Goal: Task Accomplishment & Management: Complete application form

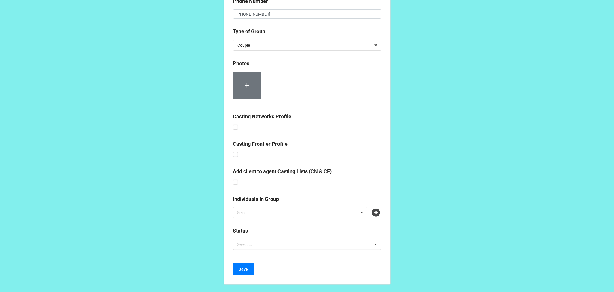
scroll to position [121, 0]
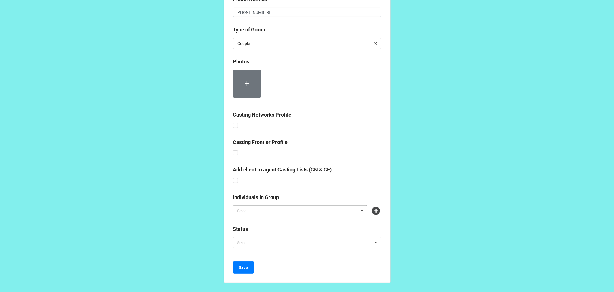
click at [313, 210] on div "Select ... No results found." at bounding box center [300, 210] width 135 height 11
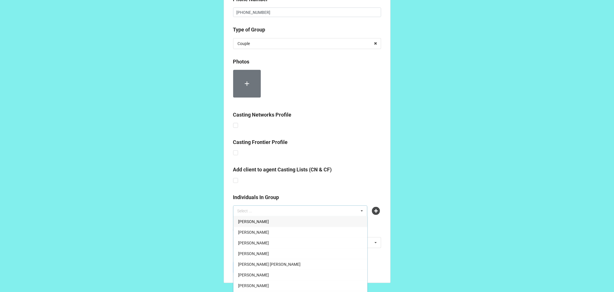
click at [366, 180] on div "Add client to agent Casting Lists (CN & CF)" at bounding box center [307, 174] width 148 height 19
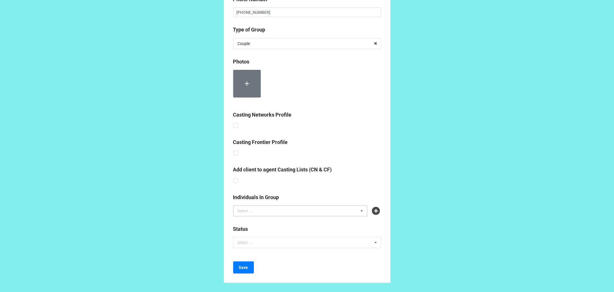
click at [313, 208] on div "Select ... [PERSON_NAME] [PERSON_NAME] [PERSON_NAME] [PERSON_NAME] [PERSON_NAME…" at bounding box center [300, 210] width 135 height 11
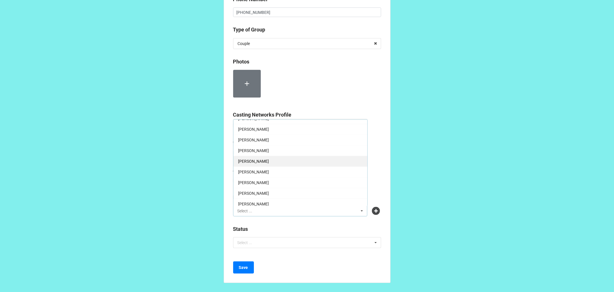
scroll to position [128, 0]
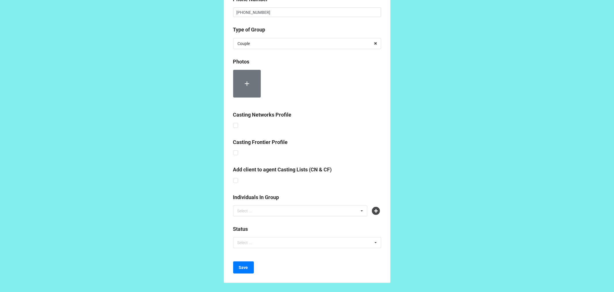
click at [377, 101] on div at bounding box center [307, 86] width 148 height 32
click at [330, 209] on div "Select ... [PERSON_NAME] [PERSON_NAME] [PERSON_NAME] [PERSON_NAME] [PERSON_NAME…" at bounding box center [300, 210] width 135 height 11
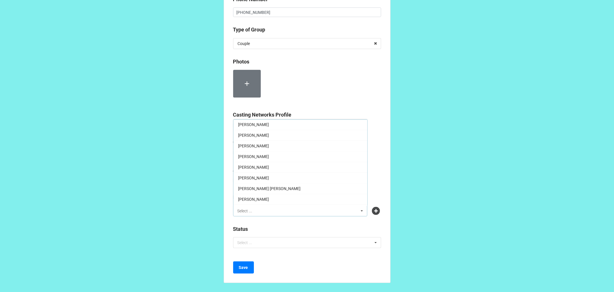
scroll to position [640, 0]
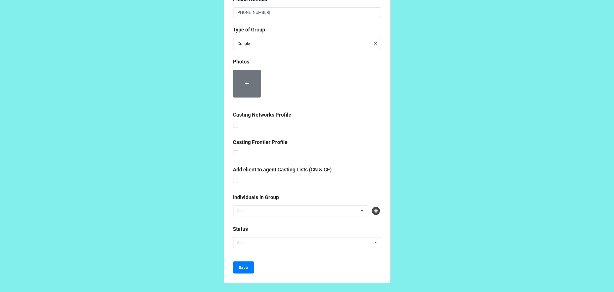
click at [363, 98] on div at bounding box center [307, 86] width 148 height 32
click at [278, 209] on div "Select ... [PERSON_NAME] [PERSON_NAME] [PERSON_NAME] [PERSON_NAME] [PERSON_NAME…" at bounding box center [300, 210] width 135 height 11
click at [437, 128] on div "GROUP ONBOARDING FORM (ADMIN TEAM) Stage Name * [PERSON_NAME] AND [PERSON_NAME]…" at bounding box center [307, 85] width 614 height 413
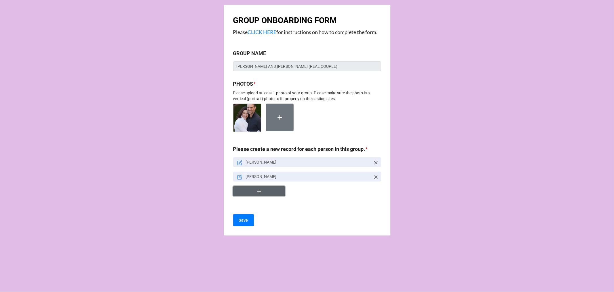
click at [262, 193] on icon "button" at bounding box center [259, 191] width 6 height 6
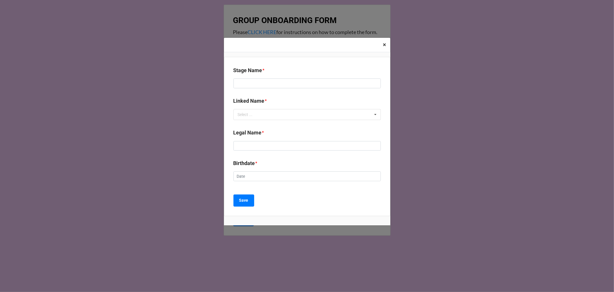
click at [386, 45] on span "×" at bounding box center [384, 44] width 3 height 7
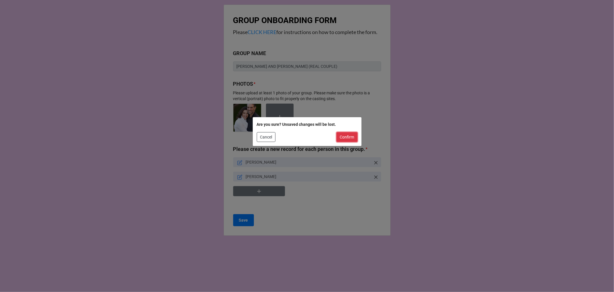
click at [341, 137] on button "Confirm" at bounding box center [347, 137] width 21 height 10
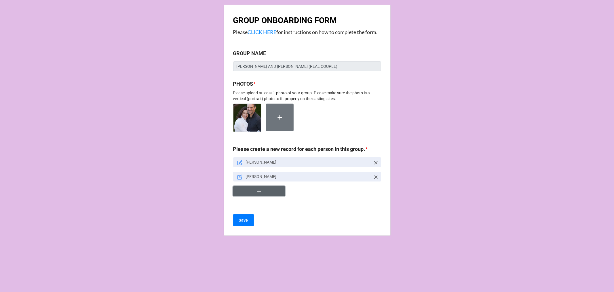
click at [259, 189] on icon "button" at bounding box center [259, 191] width 6 height 6
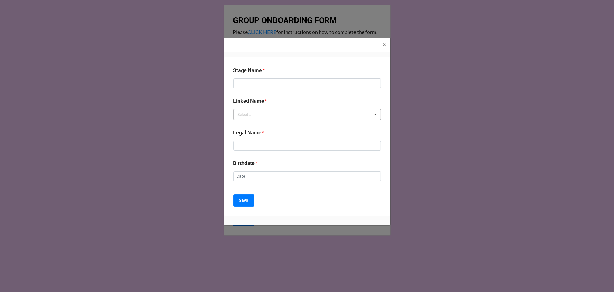
click at [273, 115] on div "Select ... No results found." at bounding box center [307, 114] width 147 height 11
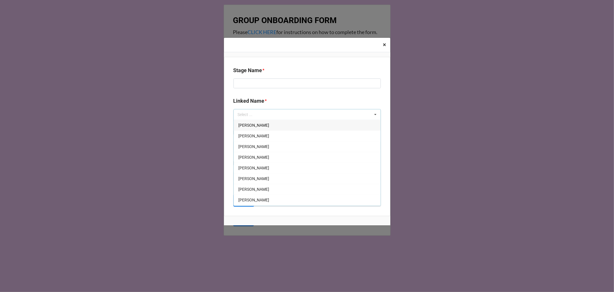
click at [385, 46] on span "×" at bounding box center [384, 44] width 3 height 7
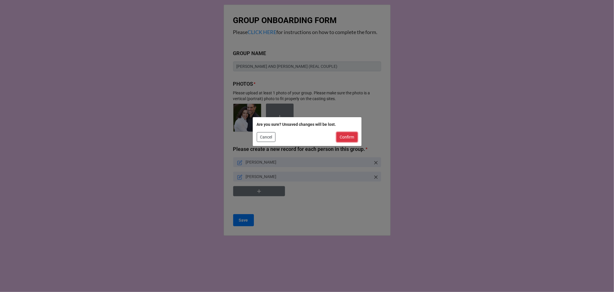
click at [347, 135] on button "Confirm" at bounding box center [347, 137] width 21 height 10
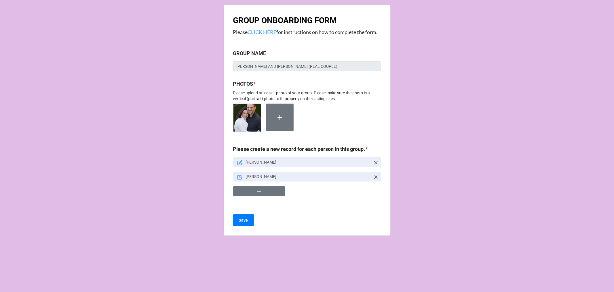
click at [260, 31] on link "CLICK HERE" at bounding box center [262, 32] width 29 height 6
click at [238, 162] on icon at bounding box center [239, 162] width 5 height 5
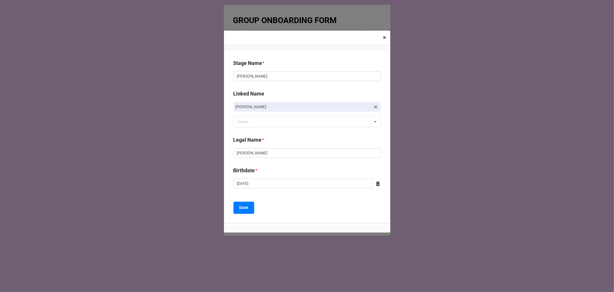
click at [384, 41] on span "×" at bounding box center [384, 37] width 3 height 7
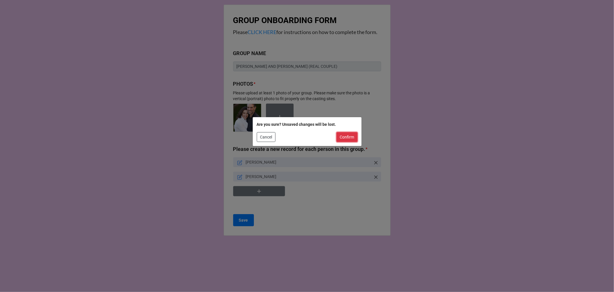
click at [341, 139] on button "Confirm" at bounding box center [347, 137] width 21 height 10
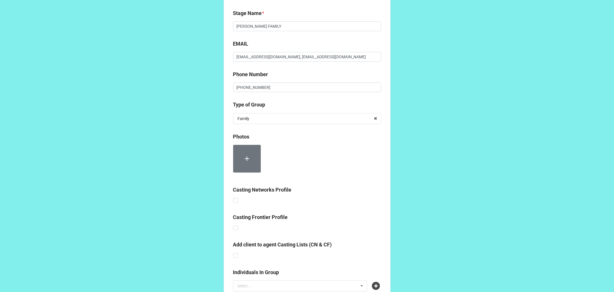
scroll to position [121, 0]
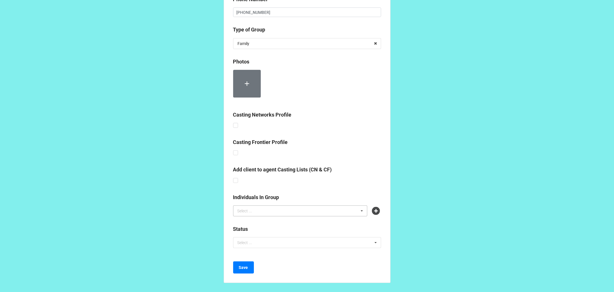
click at [351, 211] on div "Select ... No results found." at bounding box center [300, 210] width 135 height 11
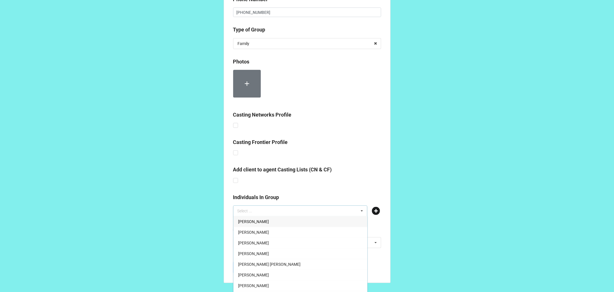
click at [378, 209] on icon at bounding box center [376, 211] width 8 height 8
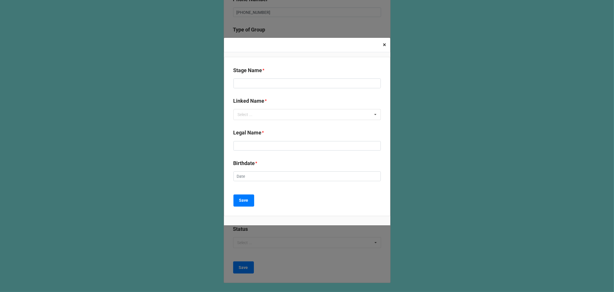
click at [385, 45] on span "×" at bounding box center [384, 44] width 3 height 7
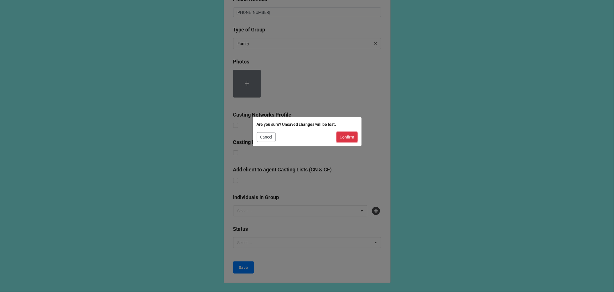
click at [347, 136] on button "Confirm" at bounding box center [347, 137] width 21 height 10
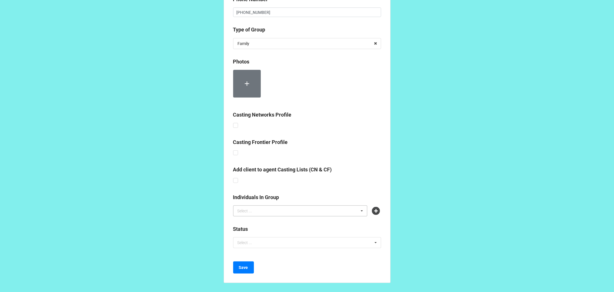
click at [343, 208] on div "Select ... [PERSON_NAME] [PERSON_NAME] [PERSON_NAME] [PERSON_NAME] [PERSON_NAME…" at bounding box center [300, 210] width 135 height 11
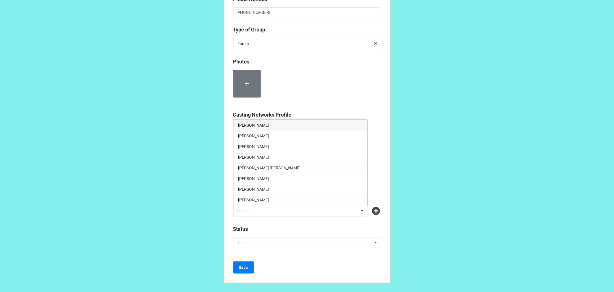
click at [438, 179] on div "GROUP ONBOARDING FORM (ADMIN TEAM) Stage Name * FERRARELLI FAMILY EMAIL josephf…" at bounding box center [307, 85] width 614 height 413
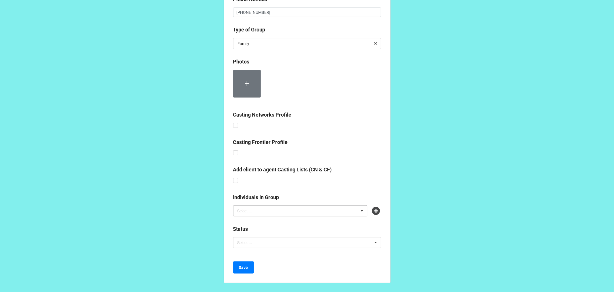
click at [309, 212] on div "Select ... [PERSON_NAME] [PERSON_NAME] [PERSON_NAME] [PERSON_NAME] [PERSON_NAME…" at bounding box center [300, 210] width 135 height 11
click at [457, 184] on div "GROUP ONBOARDING FORM (ADMIN TEAM) Stage Name * FERRARELLI FAMILY EMAIL josephf…" at bounding box center [307, 85] width 614 height 413
click at [267, 209] on div "Select ... Adaora Obioha Addis Brummond Addis Brummond Addis Brummond Aiyana Gr…" at bounding box center [300, 210] width 135 height 11
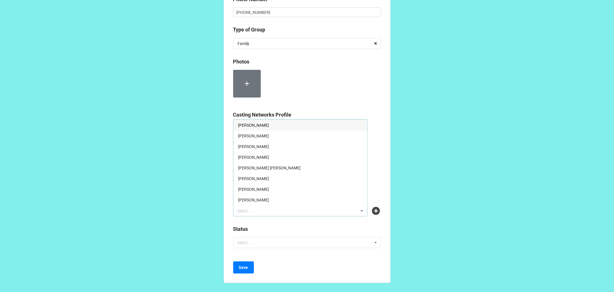
click at [453, 150] on div "GROUP ONBOARDING FORM (ADMIN TEAM) Stage Name * FERRARELLI FAMILY EMAIL josephf…" at bounding box center [307, 85] width 614 height 413
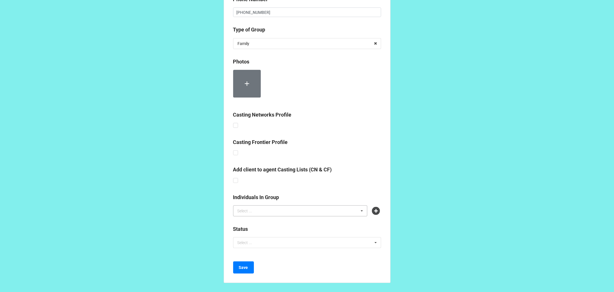
click at [342, 211] on div "Select ... Adaora Obioha Addis Brummond Addis Brummond Addis Brummond Aiyana Gr…" at bounding box center [300, 210] width 135 height 11
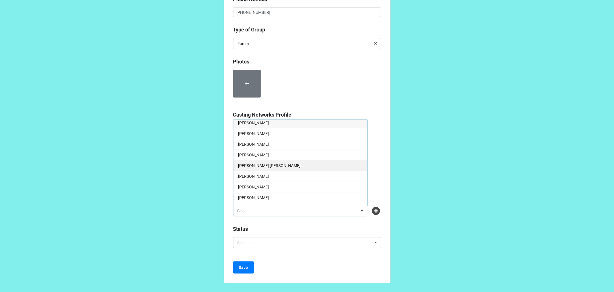
scroll to position [0, 0]
click at [459, 120] on div "GROUP ONBOARDING FORM (ADMIN TEAM) Stage Name * FERRARELLI FAMILY EMAIL josephf…" at bounding box center [307, 85] width 614 height 413
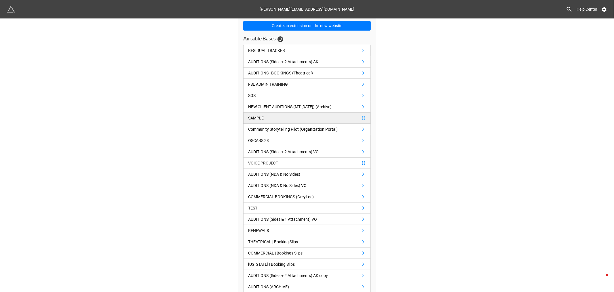
scroll to position [96, 0]
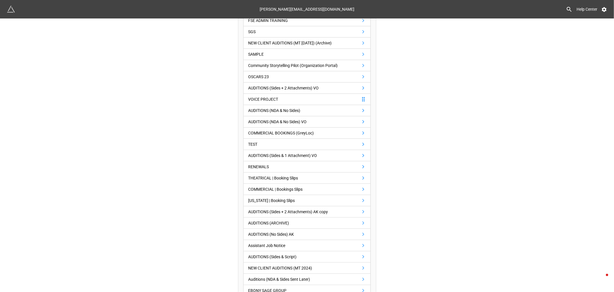
click at [440, 156] on div "Having trouble with API Keys for Airtable? Follow this video Create an extensio…" at bounding box center [307, 230] width 614 height 614
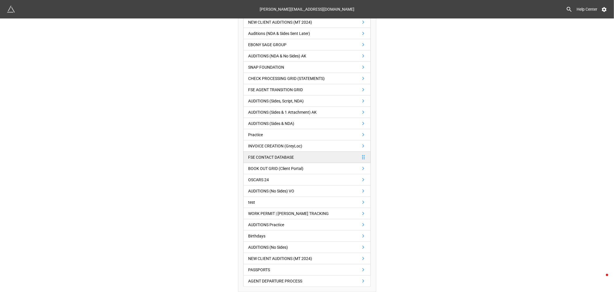
click at [330, 157] on link "FSE CONTACT DATABASE" at bounding box center [307, 157] width 128 height 11
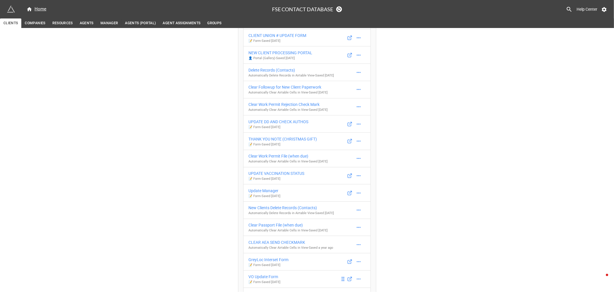
scroll to position [127, 0]
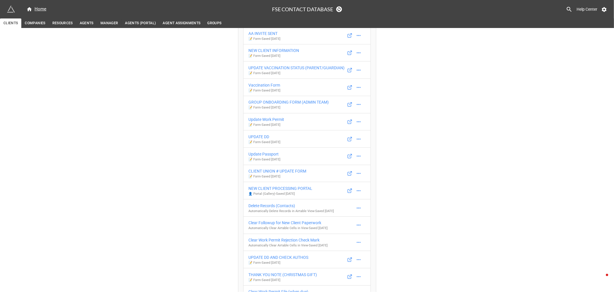
click at [458, 134] on div "Having trouble with API Keys for Airtable? Follow this video Musical Theatre Up…" at bounding box center [307, 223] width 614 height 644
click at [277, 101] on div "GROUP ONBOARDING FORM (ADMIN TEAM)" at bounding box center [289, 102] width 80 height 6
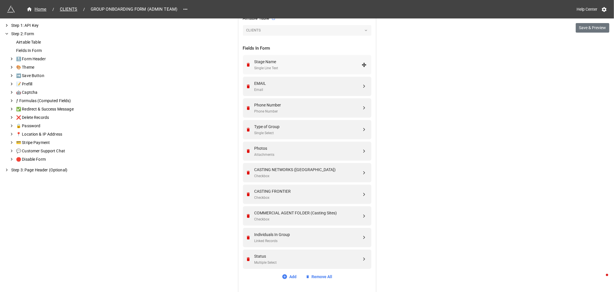
scroll to position [236, 0]
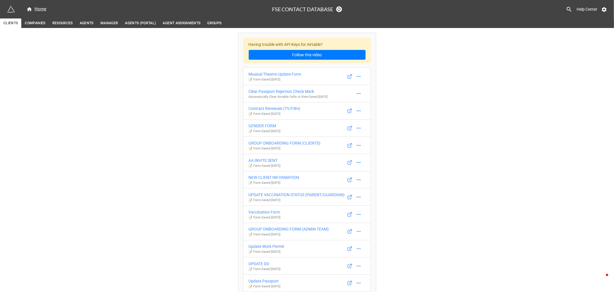
click at [305, 142] on div "GROUP ONBOARDING FORM (CLIENTS)" at bounding box center [285, 143] width 72 height 6
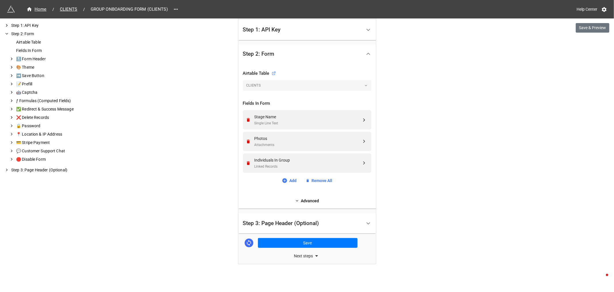
scroll to position [149, 0]
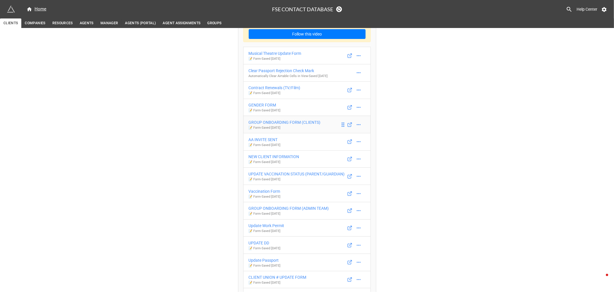
scroll to position [32, 0]
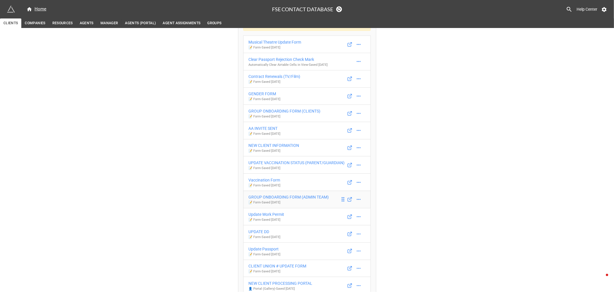
click at [303, 196] on div "GROUP ONBOARDING FORM (ADMIN TEAM)" at bounding box center [289, 197] width 80 height 6
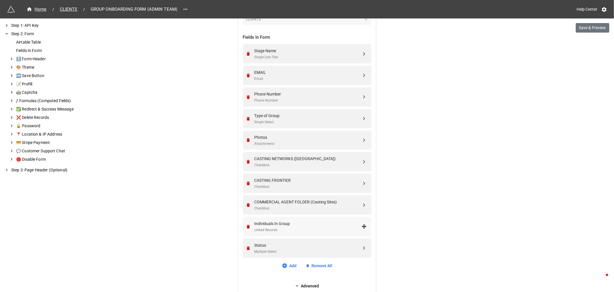
scroll to position [214, 0]
click at [304, 228] on div "Linked Records" at bounding box center [308, 230] width 107 height 5
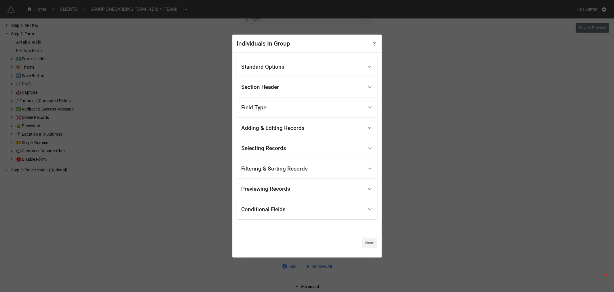
click at [278, 188] on div "Previewing Records" at bounding box center [266, 189] width 49 height 6
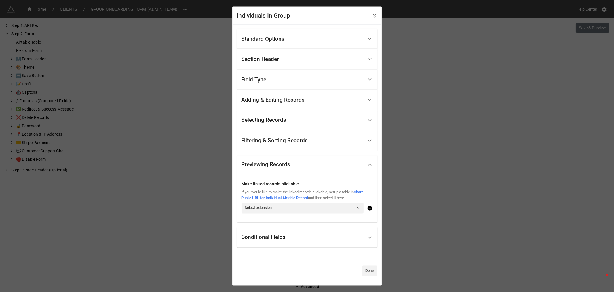
click at [286, 142] on div "Filtering & Sorting Records" at bounding box center [275, 140] width 67 height 6
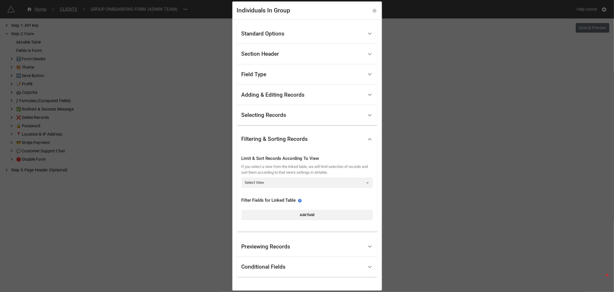
click at [295, 111] on div "Selecting Records" at bounding box center [303, 115] width 122 height 14
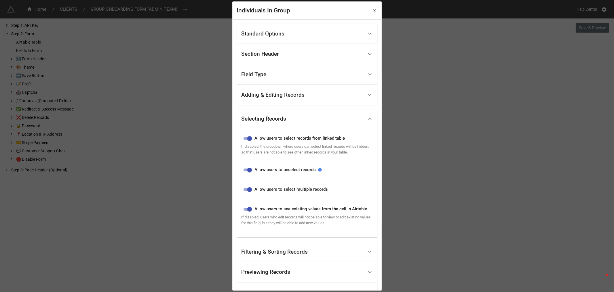
click at [294, 99] on div "Adding & Editing Records" at bounding box center [303, 95] width 122 height 14
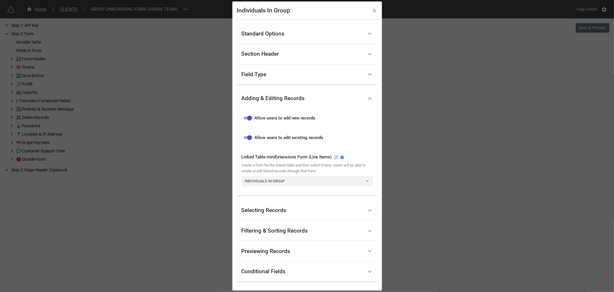
click at [289, 74] on div "Field Type" at bounding box center [303, 75] width 122 height 14
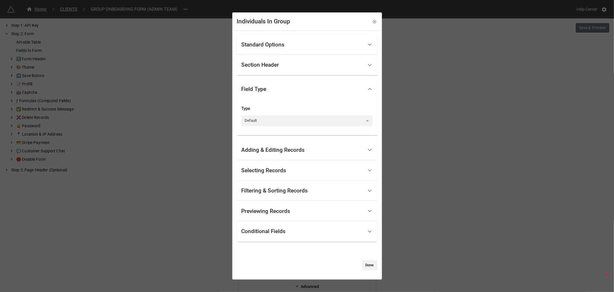
click at [289, 62] on div "Section Header" at bounding box center [303, 65] width 122 height 14
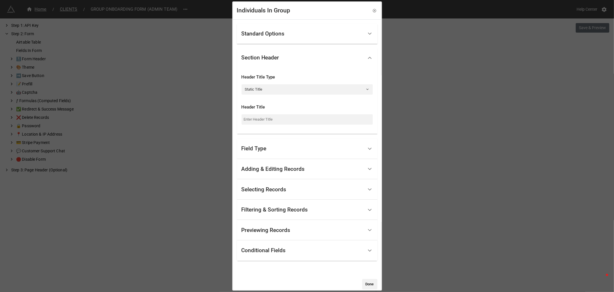
click at [282, 210] on div "Filtering & Sorting Records" at bounding box center [275, 210] width 67 height 6
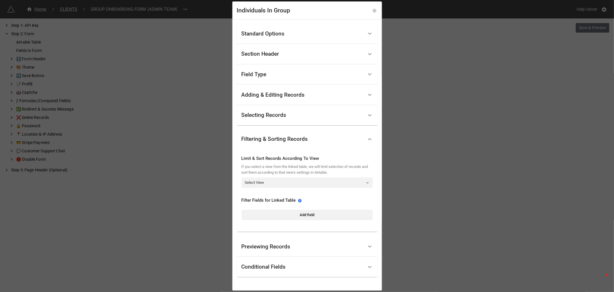
click at [290, 246] on div "Previewing Records" at bounding box center [303, 246] width 122 height 14
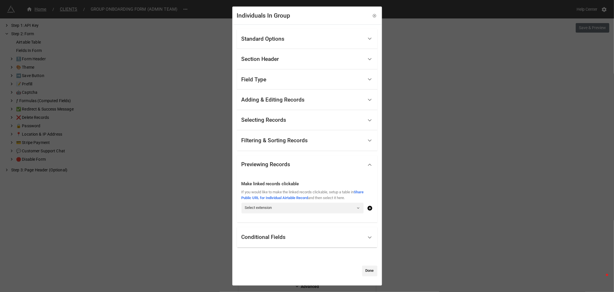
click at [290, 237] on div "Conditional Fields" at bounding box center [303, 237] width 122 height 14
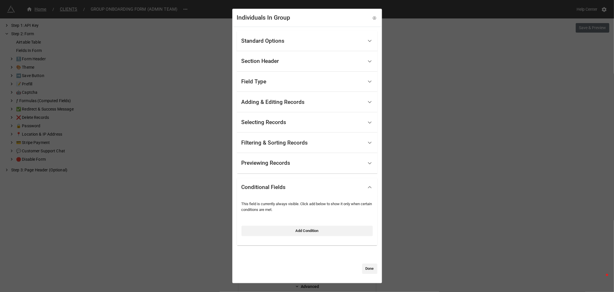
click at [281, 141] on div "Filtering & Sorting Records" at bounding box center [275, 143] width 67 height 6
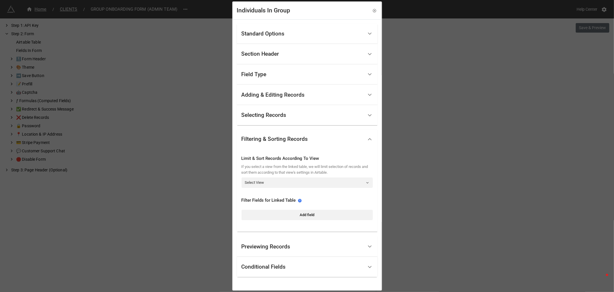
click at [281, 109] on div "Selecting Records" at bounding box center [303, 115] width 122 height 14
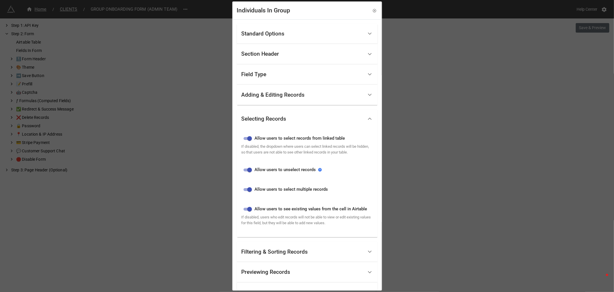
click at [269, 97] on div "Adding & Editing Records" at bounding box center [273, 95] width 63 height 6
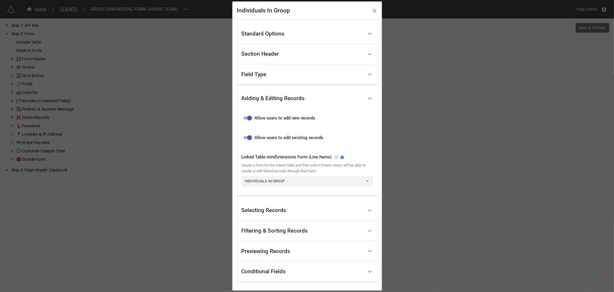
click at [336, 157] on icon at bounding box center [336, 157] width 4 height 4
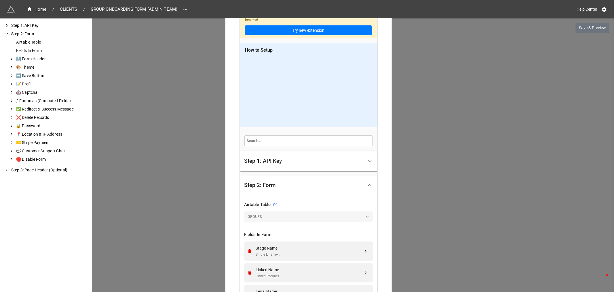
scroll to position [160, 0]
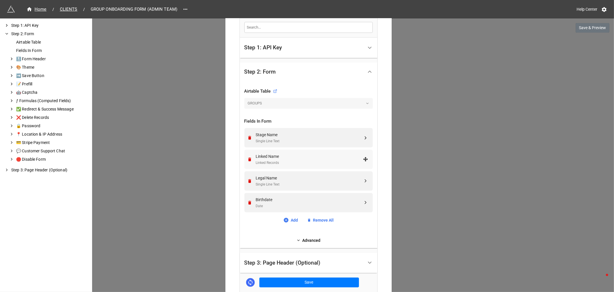
click at [320, 163] on div "Linked Records" at bounding box center [309, 162] width 107 height 5
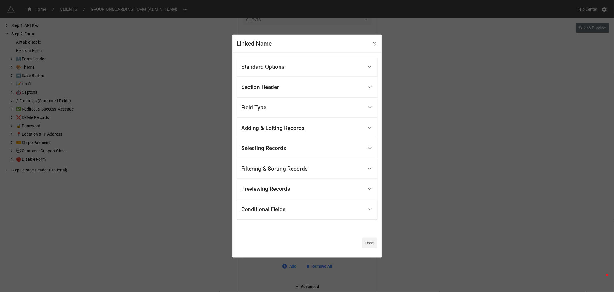
click at [272, 69] on div "Standard Options" at bounding box center [263, 67] width 43 height 6
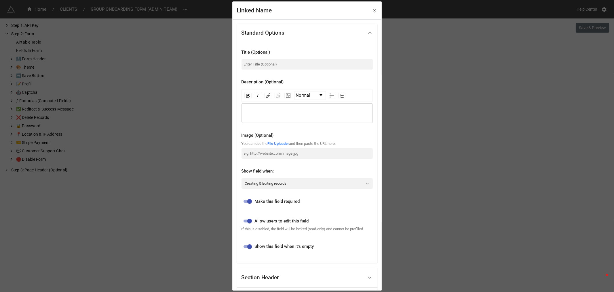
click at [248, 202] on input "checkbox" at bounding box center [249, 201] width 21 height 7
checkbox input "false"
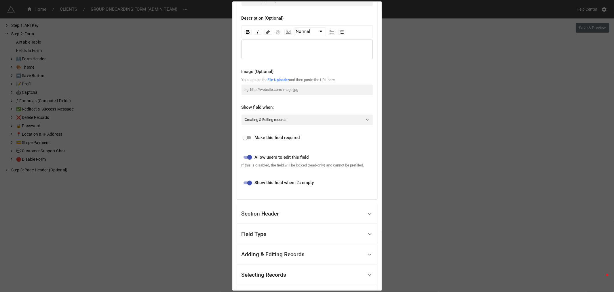
scroll to position [156, 0]
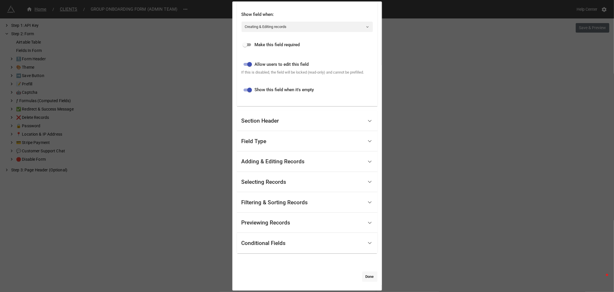
click at [367, 278] on link "Done" at bounding box center [369, 276] width 15 height 10
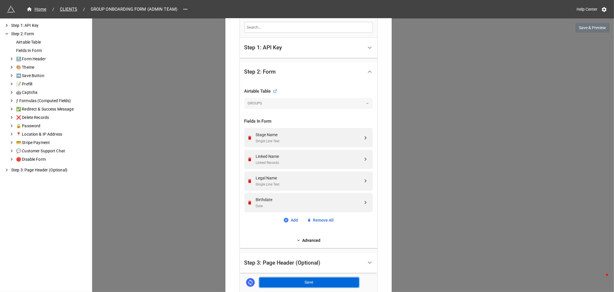
click at [309, 283] on button "Save" at bounding box center [310, 282] width 100 height 10
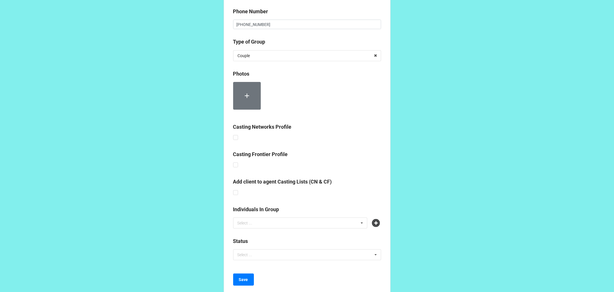
scroll to position [121, 0]
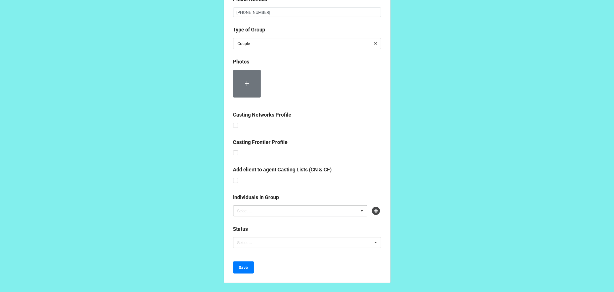
click at [345, 211] on div "Select ... No results found." at bounding box center [300, 210] width 135 height 11
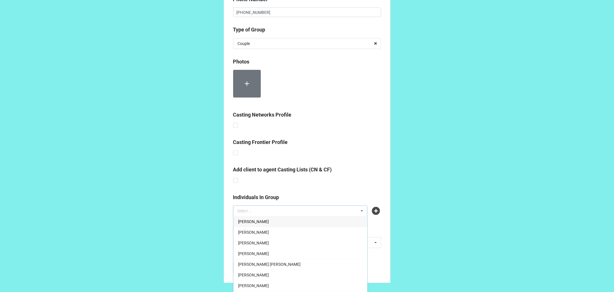
drag, startPoint x: 424, startPoint y: 170, endPoint x: 397, endPoint y: 192, distance: 35.2
click at [424, 169] on div "GROUP ONBOARDING FORM (ADMIN TEAM) Stage Name * [PERSON_NAME] AND [PERSON_NAME]…" at bounding box center [307, 85] width 614 height 413
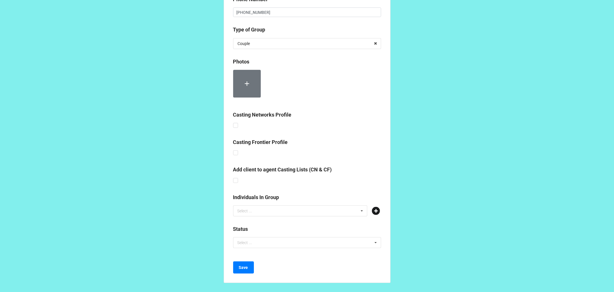
click at [376, 210] on icon at bounding box center [376, 211] width 8 height 8
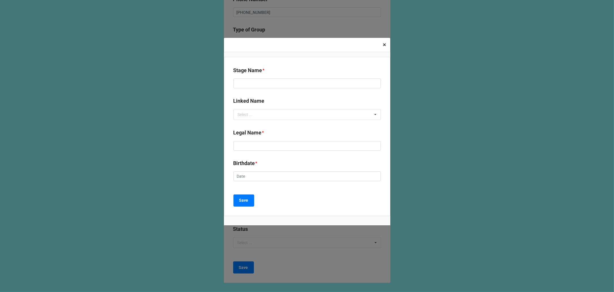
click at [385, 47] on span "×" at bounding box center [384, 44] width 3 height 7
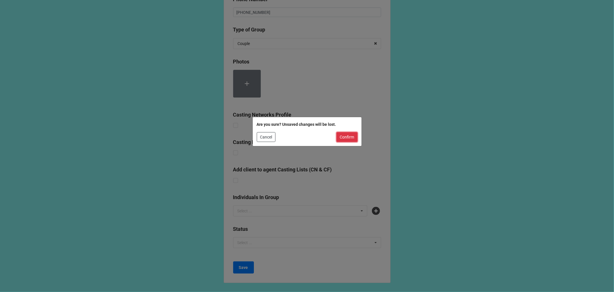
click at [346, 139] on button "Confirm" at bounding box center [347, 137] width 21 height 10
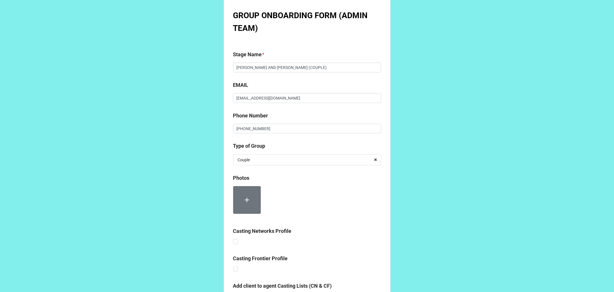
scroll to position [0, 0]
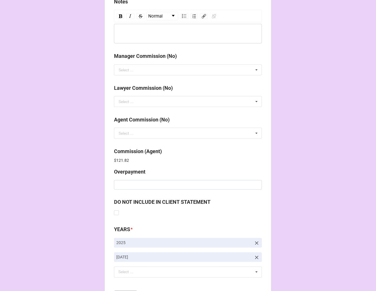
scroll to position [687, 0]
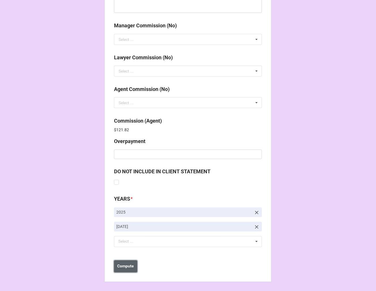
click at [131, 263] on button "Compute" at bounding box center [125, 267] width 23 height 12
click at [127, 269] on b "Save" at bounding box center [124, 267] width 9 height 6
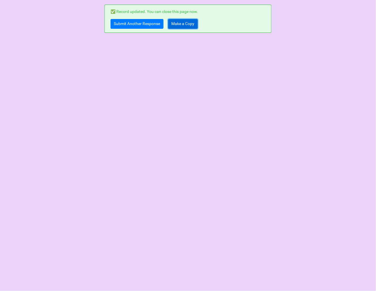
click at [185, 26] on link "Make a Copy" at bounding box center [183, 24] width 30 height 10
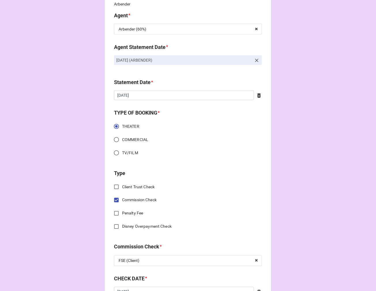
scroll to position [192, 0]
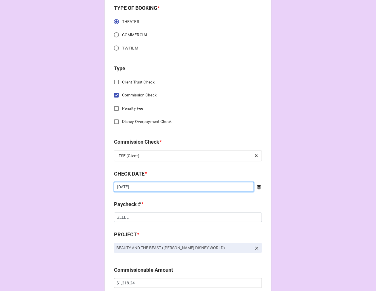
click at [156, 189] on input "10/1/2025" at bounding box center [184, 187] width 140 height 10
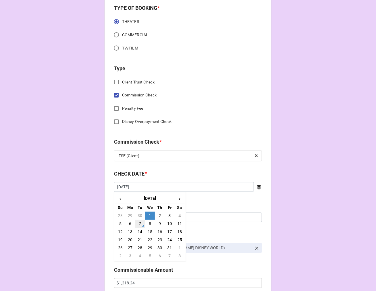
click at [138, 226] on td "7" at bounding box center [140, 224] width 10 height 8
type input "10/7/2025"
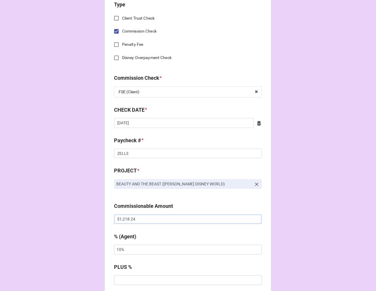
drag, startPoint x: 142, startPoint y: 223, endPoint x: 101, endPoint y: 223, distance: 41.2
click at [105, 223] on div "CHECK PROCESSING FORM Client * Rafa Pepen Agent (from Client) Arbender Agent * …" at bounding box center [188, 221] width 167 height 944
paste input "327.4"
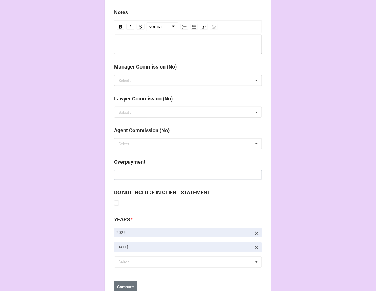
scroll to position [667, 0]
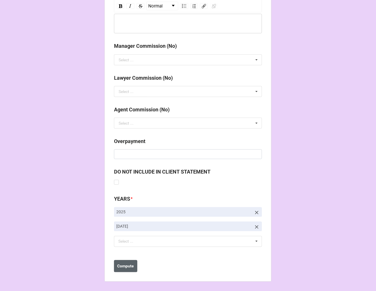
type input "$1,327.44"
click at [129, 269] on b "Compute" at bounding box center [126, 267] width 17 height 6
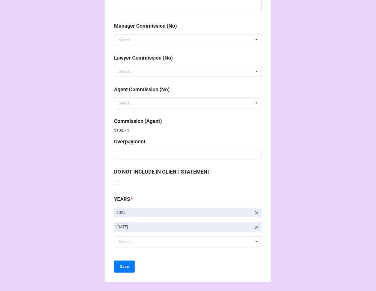
scroll to position [687, 0]
click at [122, 269] on b "Save" at bounding box center [124, 267] width 9 height 6
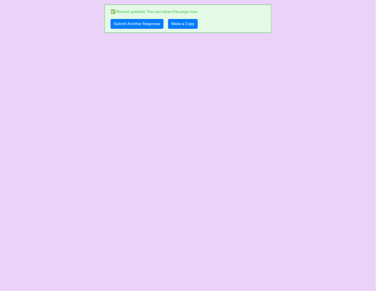
scroll to position [0, 0]
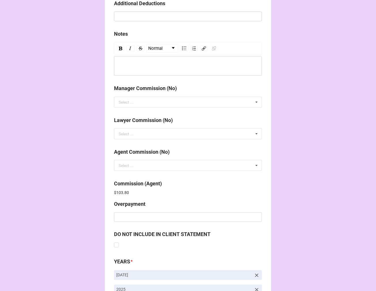
scroll to position [687, 0]
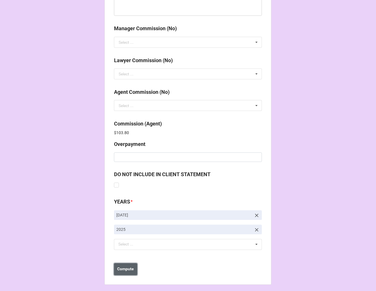
click at [123, 269] on b "Compute" at bounding box center [126, 269] width 17 height 6
click at [123, 269] on b "Save" at bounding box center [124, 269] width 9 height 6
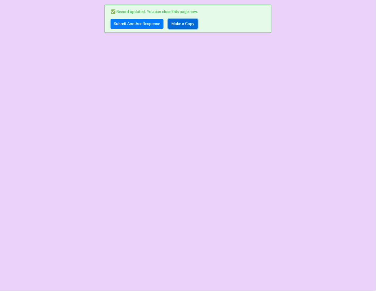
click at [181, 24] on link "Make a Copy" at bounding box center [183, 24] width 30 height 10
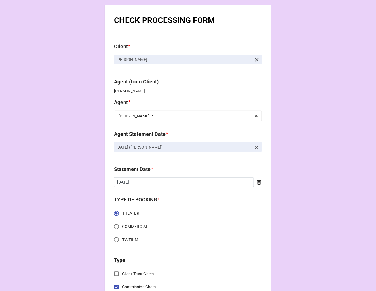
click at [254, 145] on icon at bounding box center [257, 148] width 6 height 6
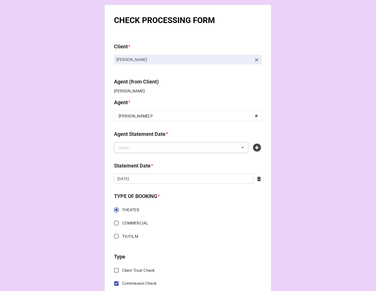
click at [203, 146] on div "Select ... No results found." at bounding box center [181, 147] width 135 height 11
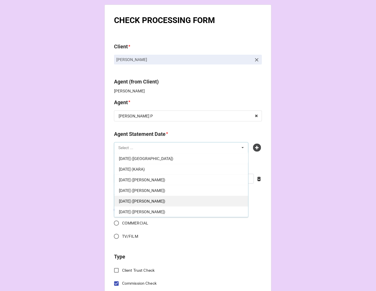
scroll to position [64, 0]
click at [189, 198] on div "OCTOBER 17, 2025 (KELLIE P)" at bounding box center [181, 201] width 134 height 11
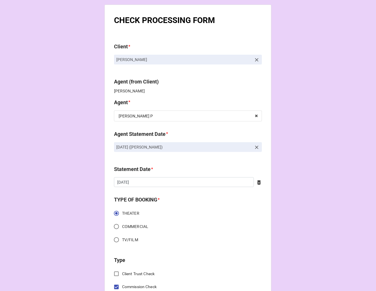
click at [258, 182] on icon at bounding box center [259, 183] width 3 height 4
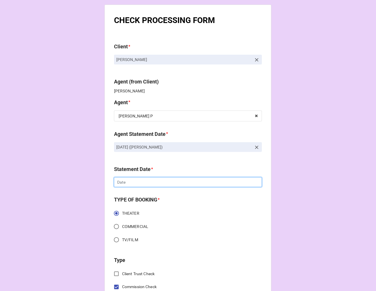
click at [209, 182] on input "text" at bounding box center [188, 182] width 148 height 10
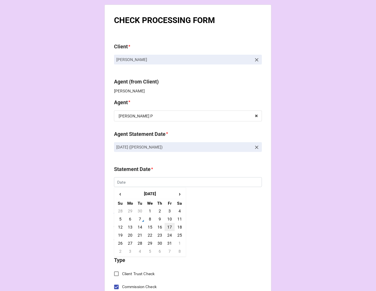
click at [169, 226] on td "17" at bounding box center [170, 227] width 10 height 8
type input "[DATE]"
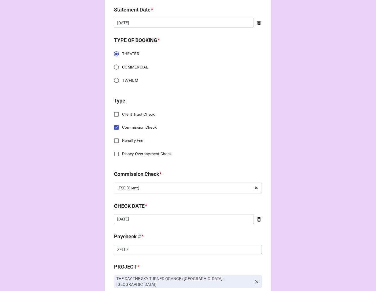
scroll to position [160, 0]
click at [259, 218] on icon at bounding box center [259, 219] width 3 height 4
click at [190, 222] on input "text" at bounding box center [188, 219] width 148 height 10
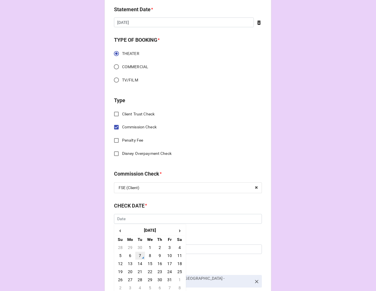
click at [139, 254] on td "7" at bounding box center [140, 256] width 10 height 8
type input "10/7/2025"
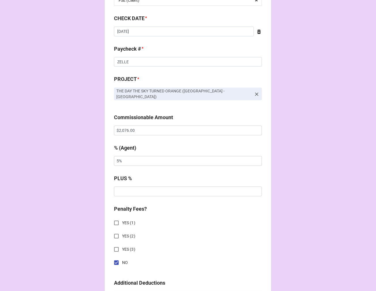
scroll to position [384, 0]
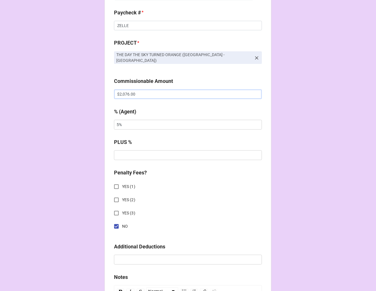
drag, startPoint x: 154, startPoint y: 92, endPoint x: 86, endPoint y: 90, distance: 68.0
click at [90, 90] on div "CHECK PROCESSING FORM Client * Sidney Matthew Román Agent (from Client) Kellie …" at bounding box center [188, 96] width 376 height 961
paste input "3,114"
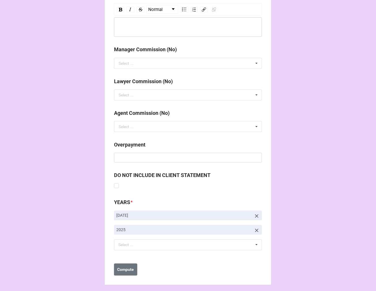
scroll to position [667, 0]
type input "$3,114.00"
click at [254, 213] on icon at bounding box center [257, 216] width 6 height 6
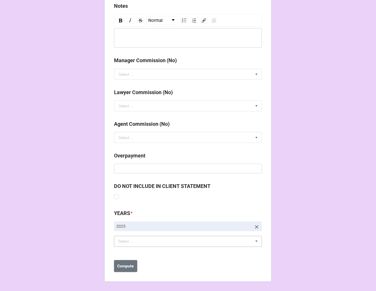
scroll to position [653, 0]
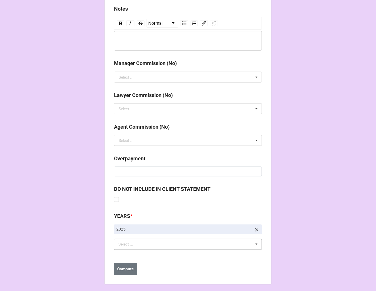
click at [128, 241] on div "Select ..." at bounding box center [129, 244] width 25 height 7
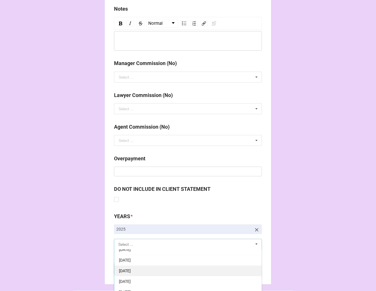
scroll to position [96, 0]
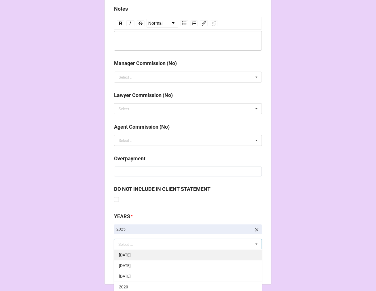
click at [131, 253] on span "[DATE]" at bounding box center [125, 255] width 12 height 5
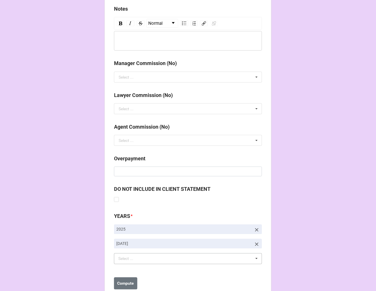
click at [124, 281] on b "Compute" at bounding box center [126, 284] width 17 height 6
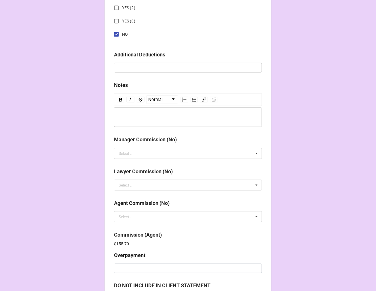
scroll to position [687, 0]
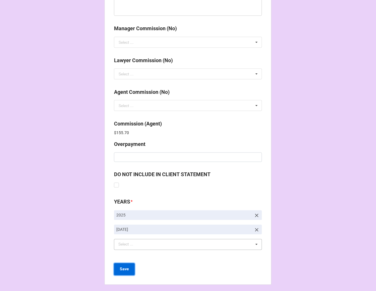
click at [120, 266] on b "Save" at bounding box center [124, 269] width 9 height 6
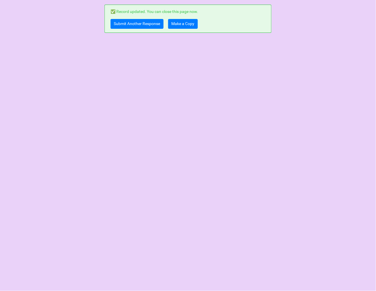
scroll to position [0, 0]
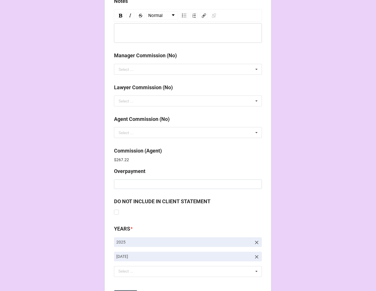
scroll to position [687, 0]
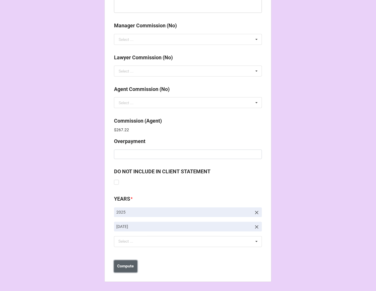
click at [125, 264] on b "Compute" at bounding box center [126, 267] width 17 height 6
click at [124, 267] on b "Save" at bounding box center [124, 267] width 9 height 6
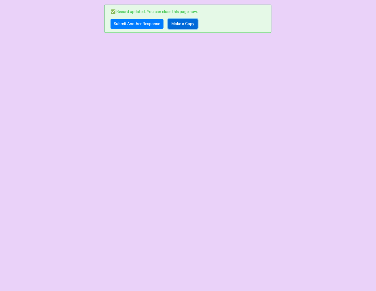
click at [177, 24] on link "Make a Copy" at bounding box center [183, 24] width 30 height 10
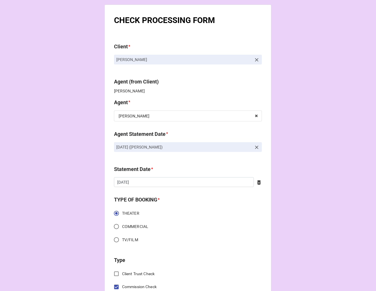
click at [255, 147] on icon at bounding box center [256, 147] width 3 height 3
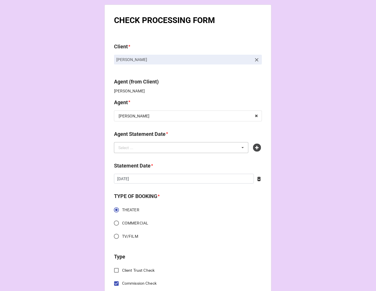
click at [214, 147] on div "Select ... No results found." at bounding box center [181, 147] width 135 height 11
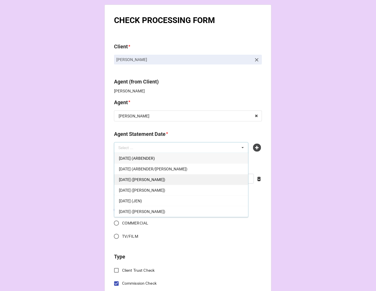
click at [165, 178] on span "OCTOBER 17, 2025 (CHONDRA)" at bounding box center [142, 179] width 46 height 5
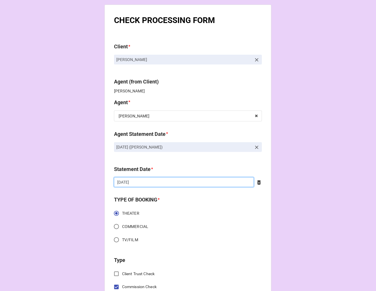
click at [153, 184] on input "10/3/2025" at bounding box center [184, 182] width 140 height 10
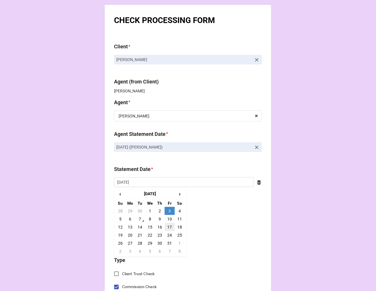
click at [167, 228] on td "17" at bounding box center [170, 227] width 10 height 8
type input "[DATE]"
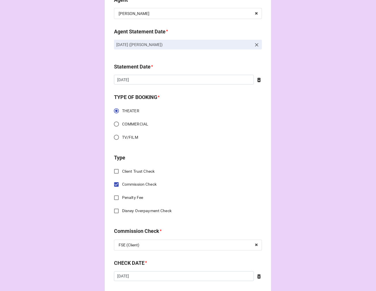
scroll to position [192, 0]
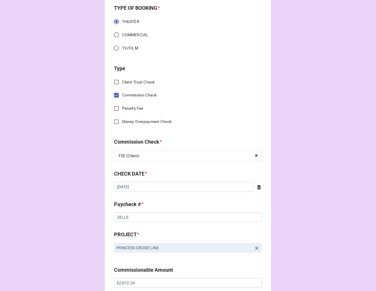
click at [258, 188] on icon at bounding box center [259, 188] width 6 height 6
click at [164, 186] on input "text" at bounding box center [188, 187] width 148 height 10
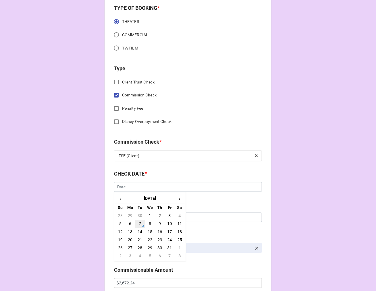
click at [137, 224] on td "7" at bounding box center [140, 224] width 10 height 8
type input "10/7/2025"
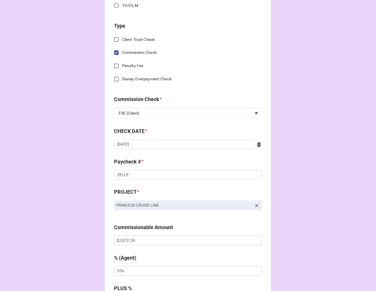
scroll to position [288, 0]
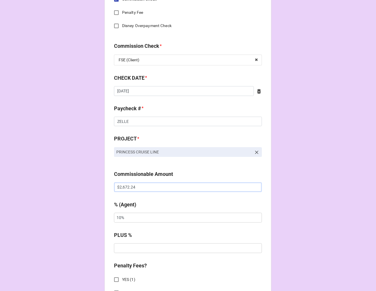
drag, startPoint x: 145, startPoint y: 186, endPoint x: 50, endPoint y: 185, distance: 95.6
click at [52, 186] on div "CHECK PROCESSING FORM Client * Michael Howard-Dossett Agent (from Client) Chond…" at bounding box center [188, 191] width 376 height 958
paste input "870.85"
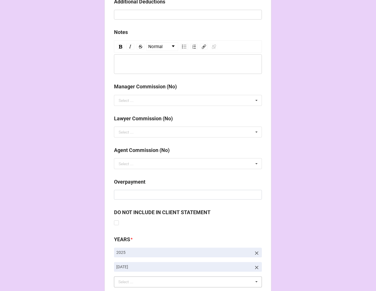
scroll to position [667, 0]
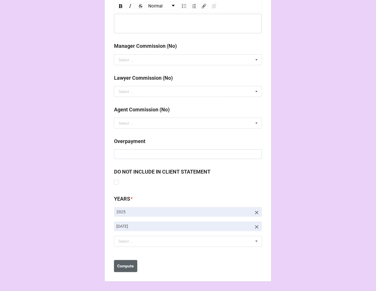
type input "$2,870.85"
click at [131, 269] on b "Compute" at bounding box center [126, 267] width 17 height 6
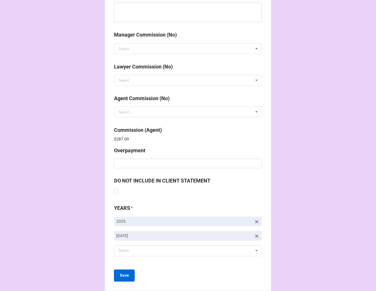
scroll to position [687, 0]
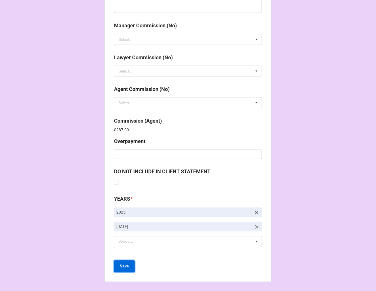
click at [122, 266] on b "Save" at bounding box center [124, 267] width 9 height 6
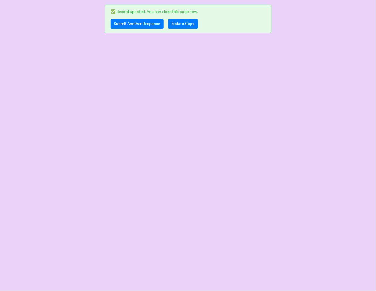
scroll to position [0, 0]
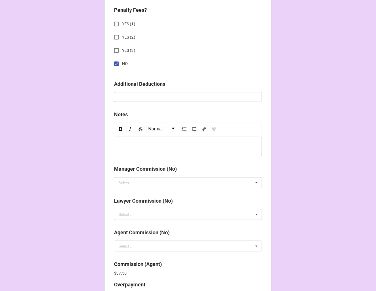
scroll to position [687, 0]
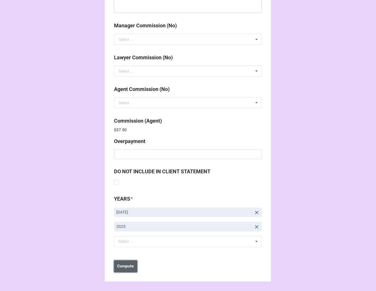
click at [124, 262] on button "Compute" at bounding box center [125, 267] width 23 height 12
click at [123, 265] on b "Save" at bounding box center [124, 267] width 9 height 6
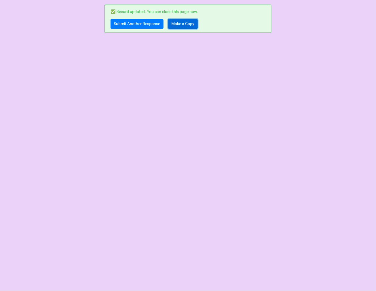
click at [188, 22] on link "Make a Copy" at bounding box center [183, 24] width 30 height 10
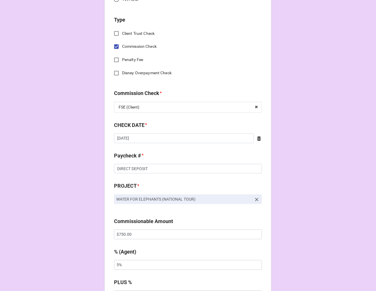
scroll to position [288, 0]
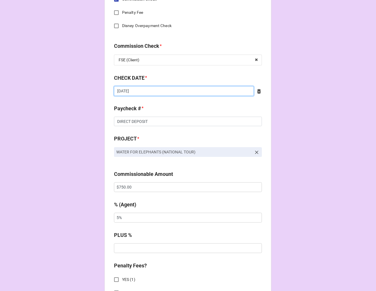
click at [148, 93] on input "[DATE]" at bounding box center [184, 91] width 140 height 10
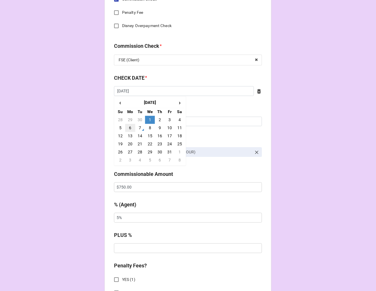
click at [130, 127] on td "6" at bounding box center [130, 128] width 10 height 8
type input "[DATE]"
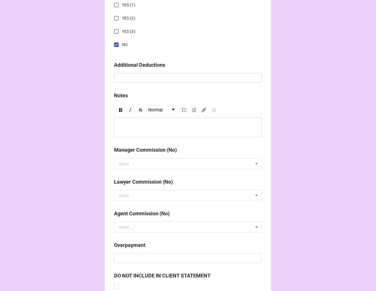
scroll to position [667, 0]
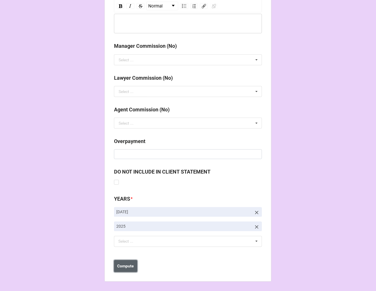
click at [126, 268] on b "Compute" at bounding box center [126, 267] width 17 height 6
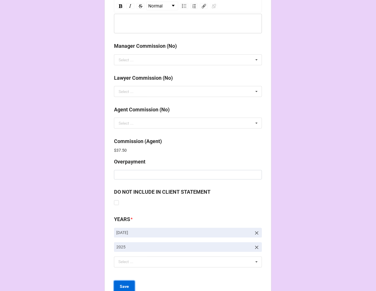
click at [131, 287] on button "Save" at bounding box center [124, 287] width 21 height 12
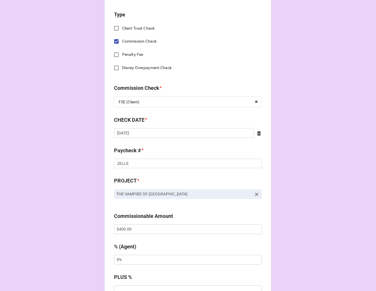
scroll to position [288, 0]
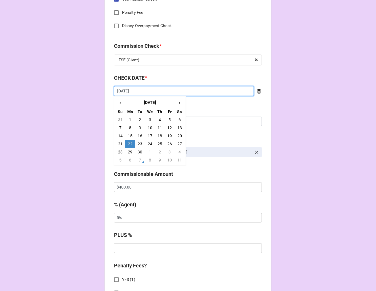
click at [146, 91] on input "[DATE]" at bounding box center [184, 91] width 140 height 10
click at [128, 159] on td "6" at bounding box center [130, 160] width 10 height 8
type input "[DATE]"
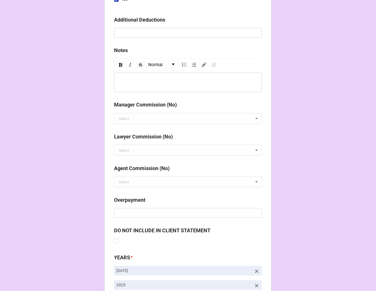
scroll to position [667, 0]
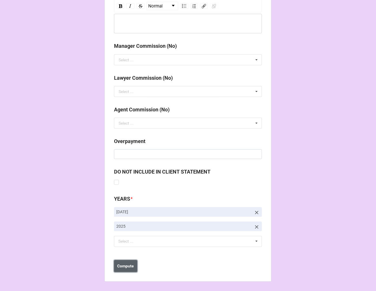
click at [130, 269] on b "Compute" at bounding box center [126, 267] width 17 height 6
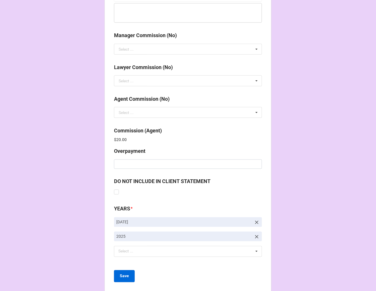
scroll to position [687, 0]
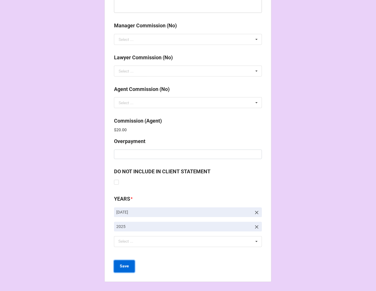
drag, startPoint x: 125, startPoint y: 268, endPoint x: 137, endPoint y: 267, distance: 12.2
click at [125, 269] on b "Save" at bounding box center [124, 267] width 9 height 6
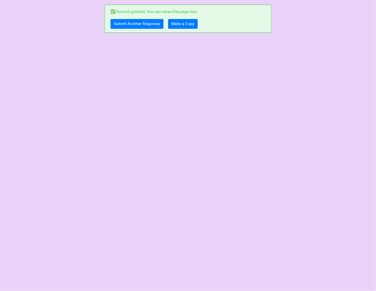
scroll to position [0, 0]
